Goal: Find specific page/section: Find specific page/section

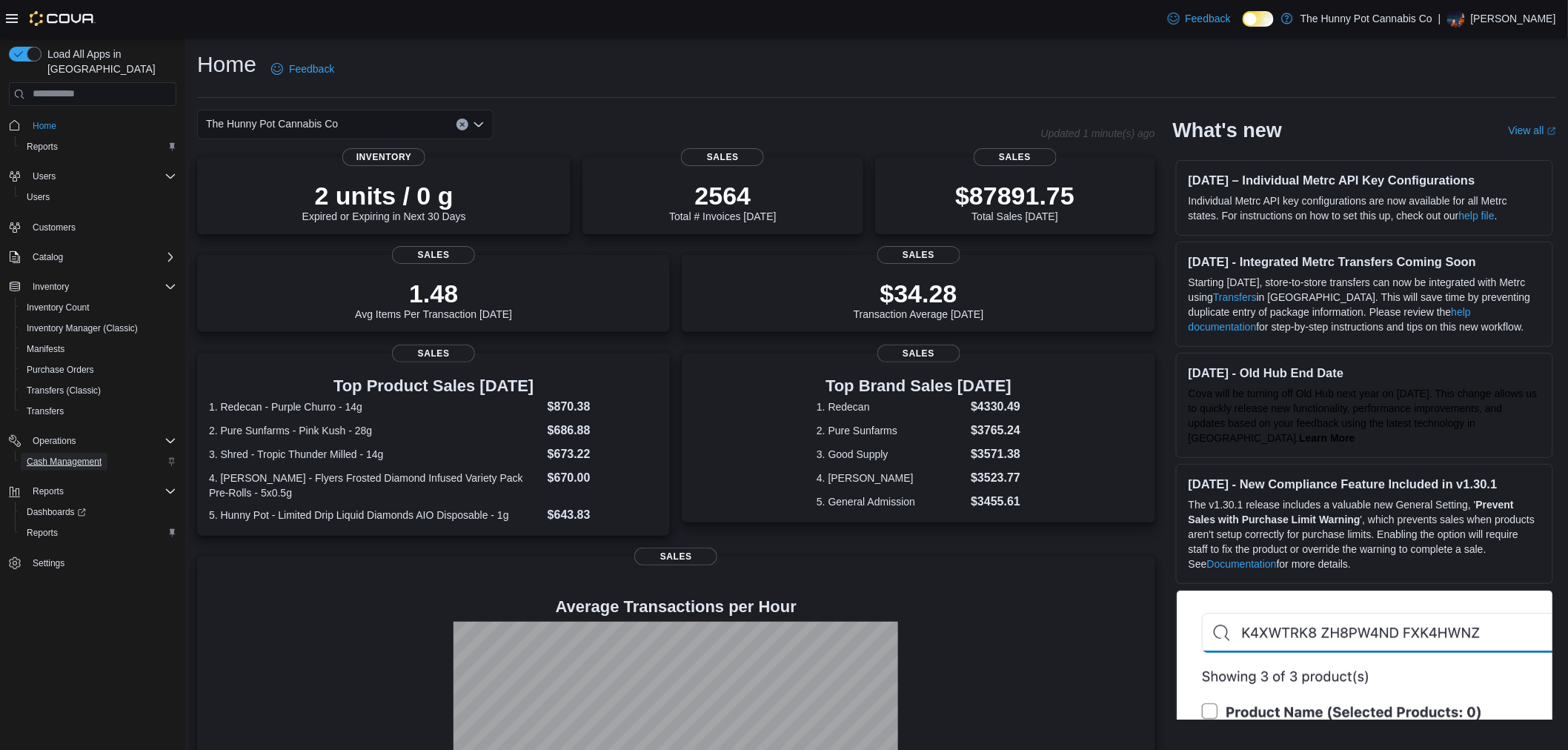
click at [86, 455] on span "Cash Management" at bounding box center [65, 461] width 75 height 12
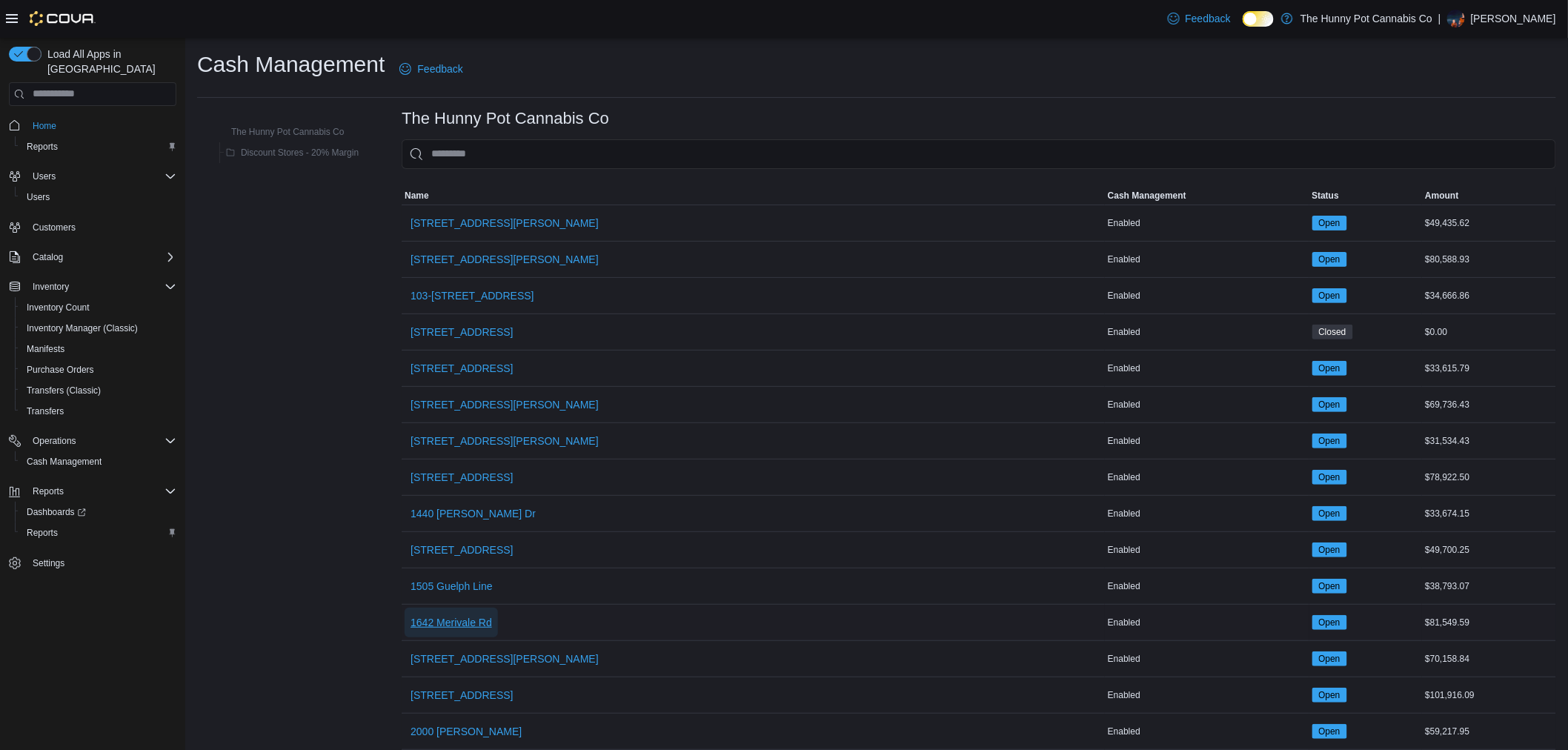
click at [467, 624] on span "1642 Merivale Rd" at bounding box center [451, 622] width 81 height 15
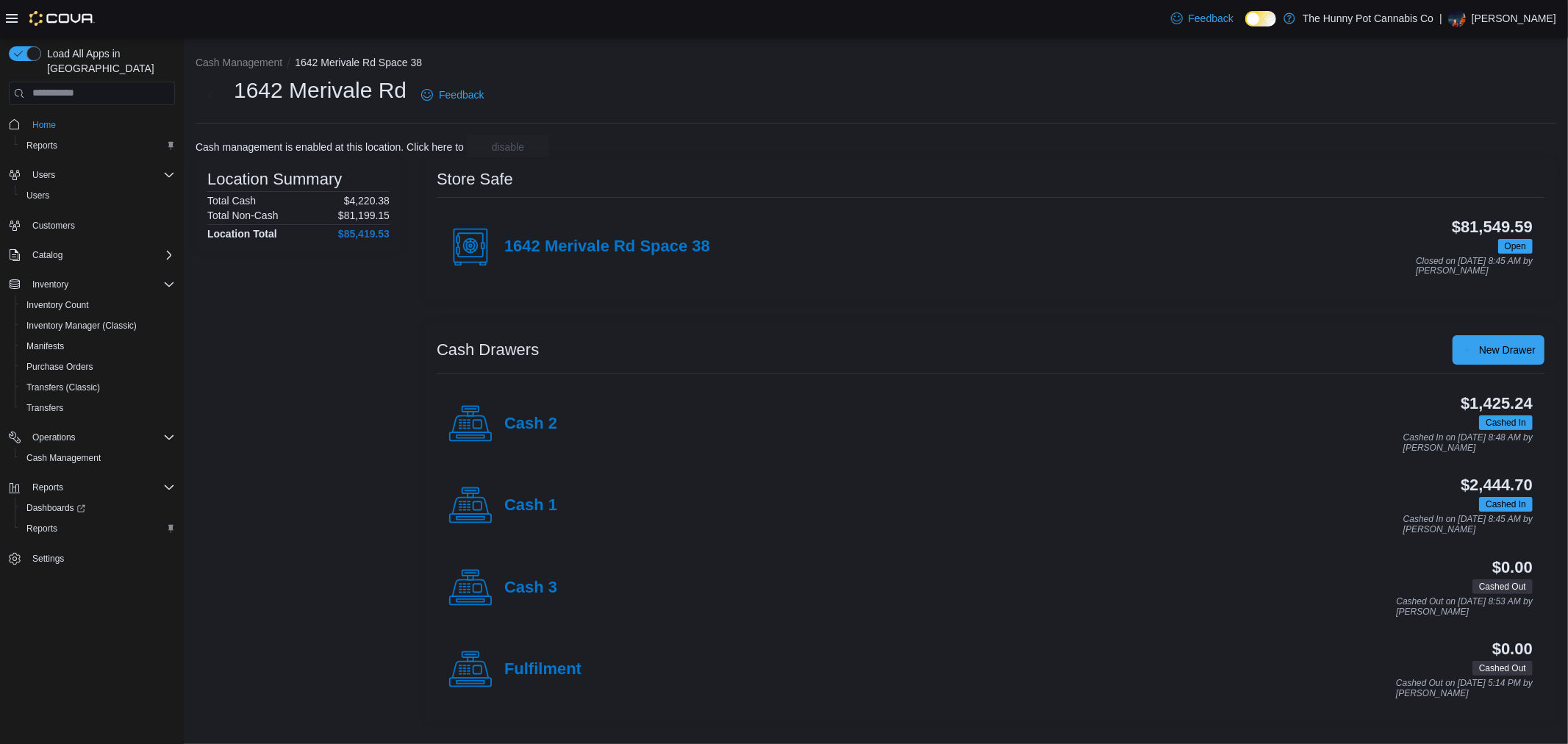
click at [215, 52] on div "Cash Management [GEOGRAPHIC_DATA] [STREET_ADDRESS][PERSON_NAME] Feedback Cash m…" at bounding box center [876, 385] width 1384 height 697
click at [211, 54] on div "Cash Management [GEOGRAPHIC_DATA] [STREET_ADDRESS][PERSON_NAME] Feedback Cash m…" at bounding box center [876, 385] width 1384 height 697
click at [203, 61] on button "Cash Management" at bounding box center [238, 62] width 86 height 12
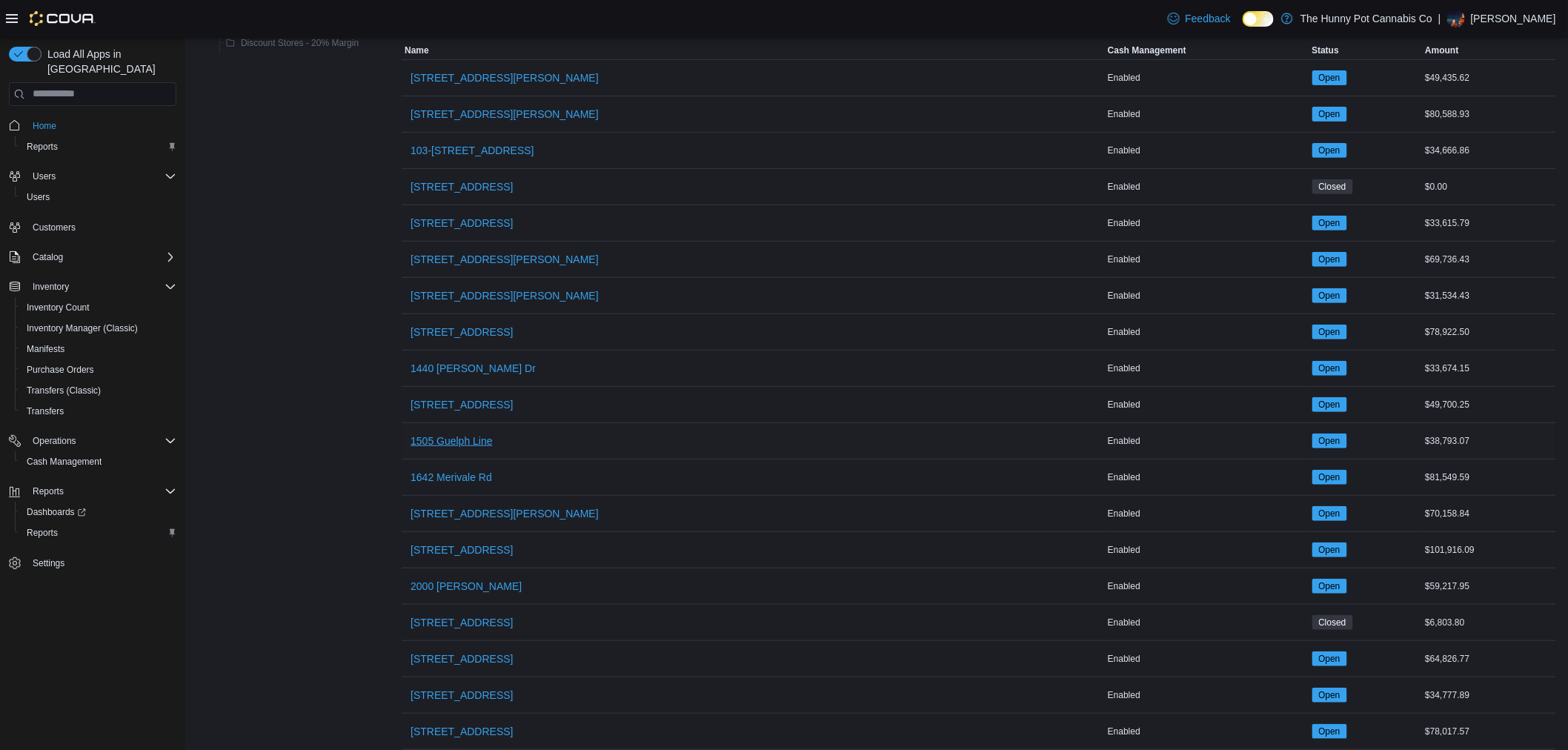
scroll to position [247, 0]
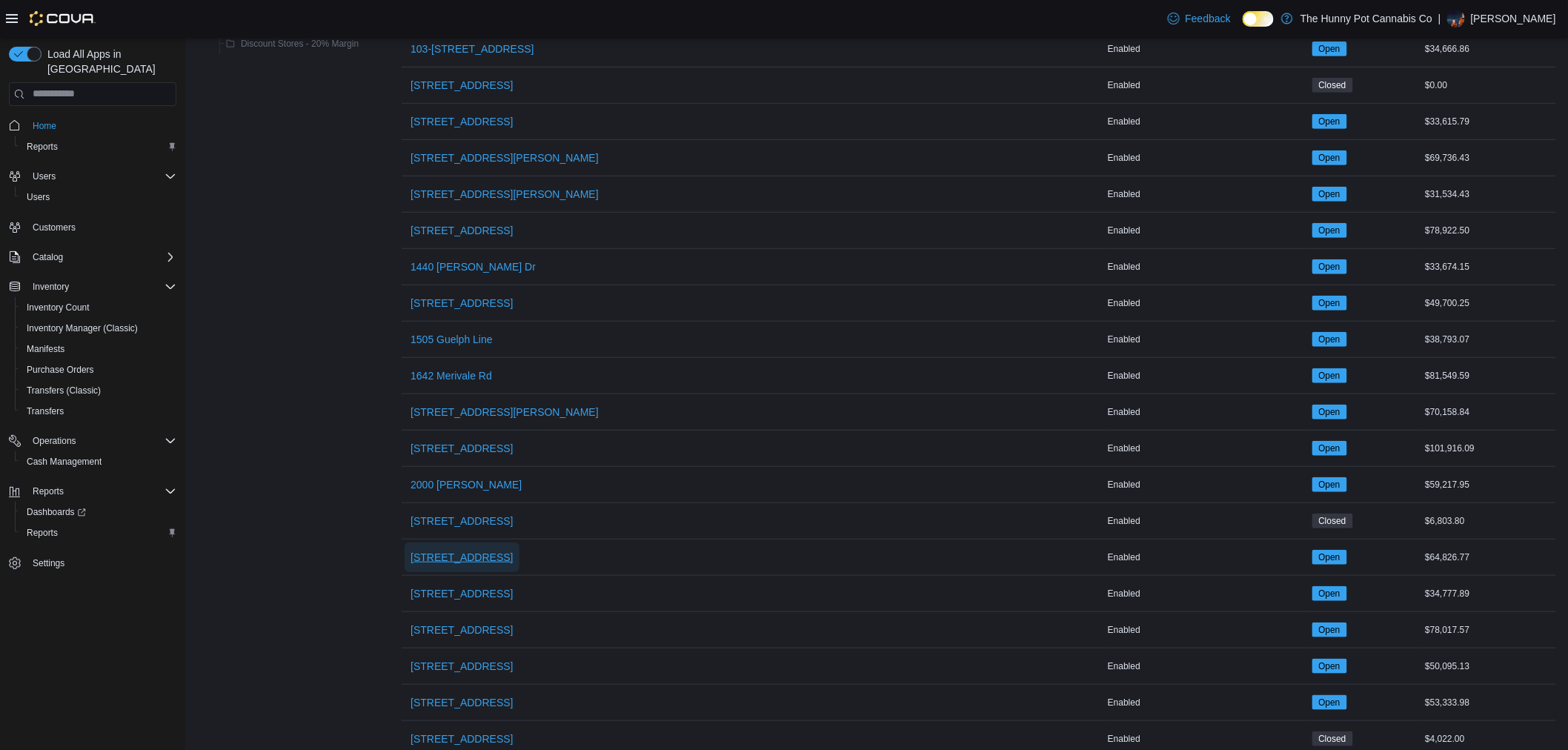
click at [451, 546] on span "[STREET_ADDRESS]" at bounding box center [461, 557] width 102 height 30
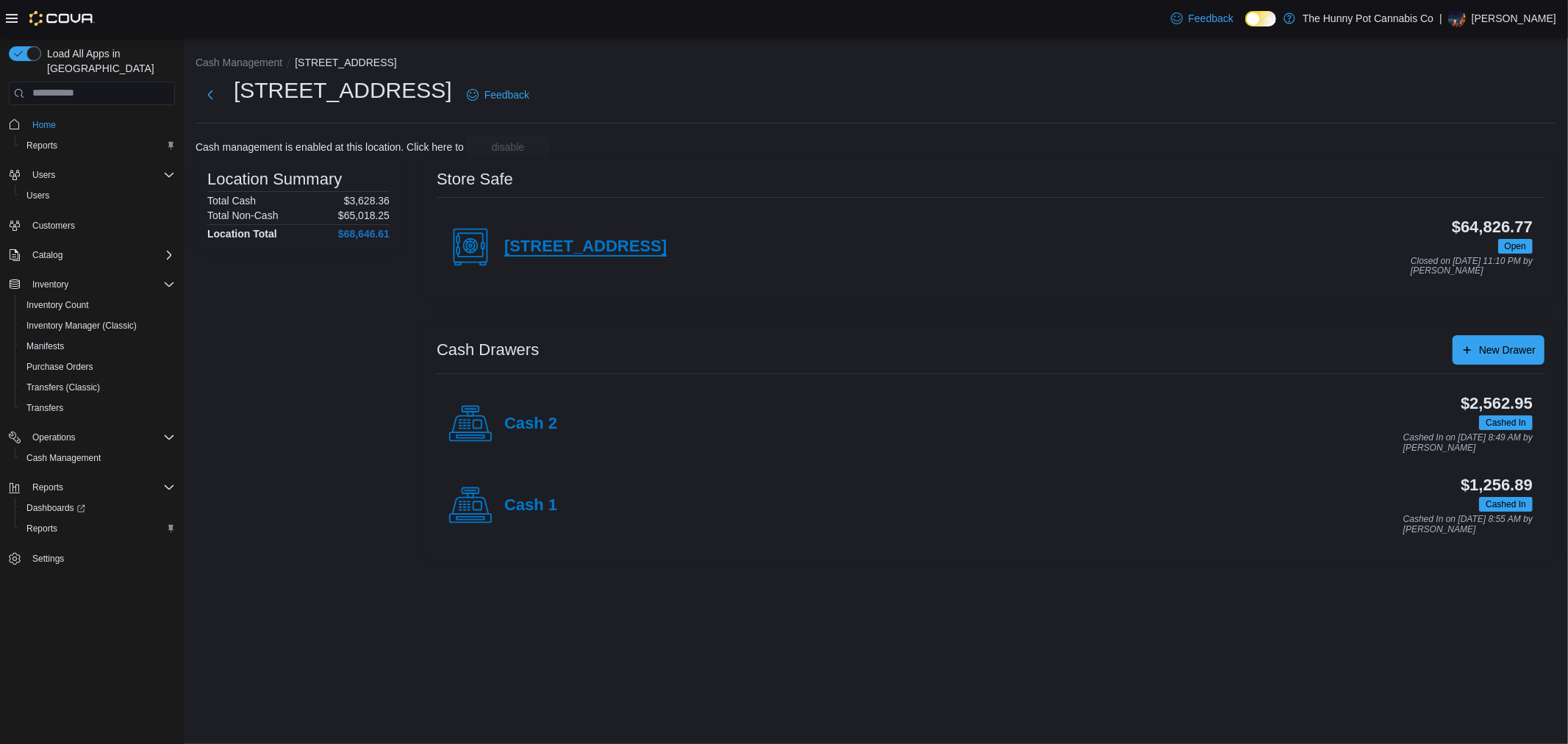
click at [556, 252] on h4 "[STREET_ADDRESS]" at bounding box center [585, 247] width 162 height 19
